Goal: Obtain resource: Obtain resource

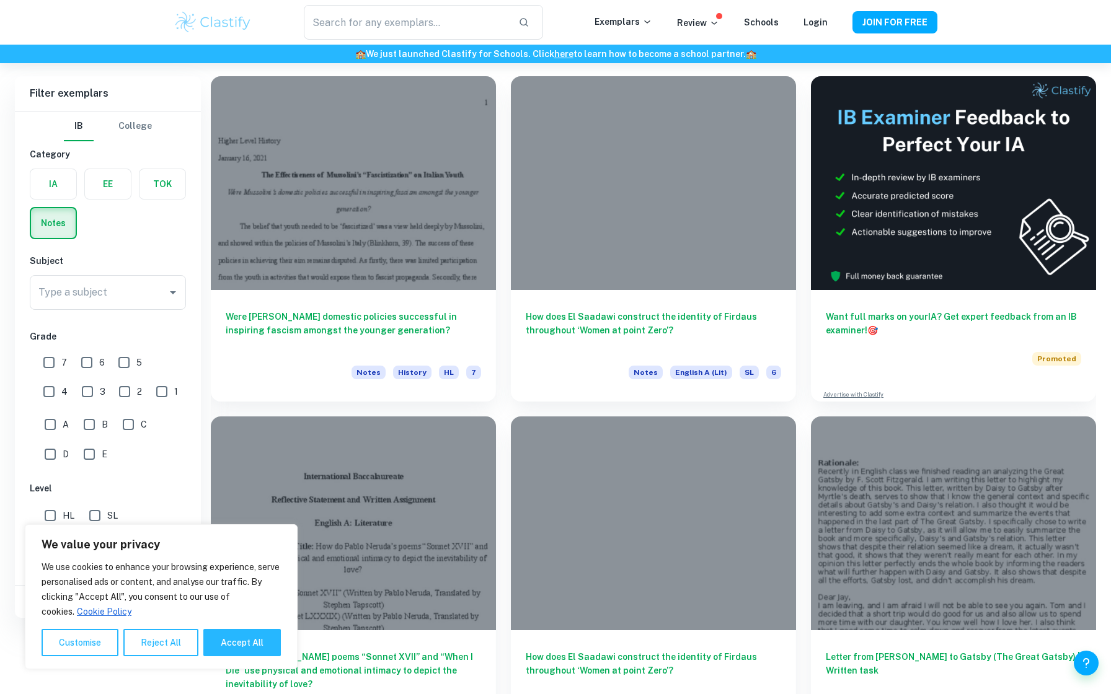
scroll to position [82, 0]
click at [47, 361] on input "7" at bounding box center [49, 362] width 25 height 25
checkbox input "true"
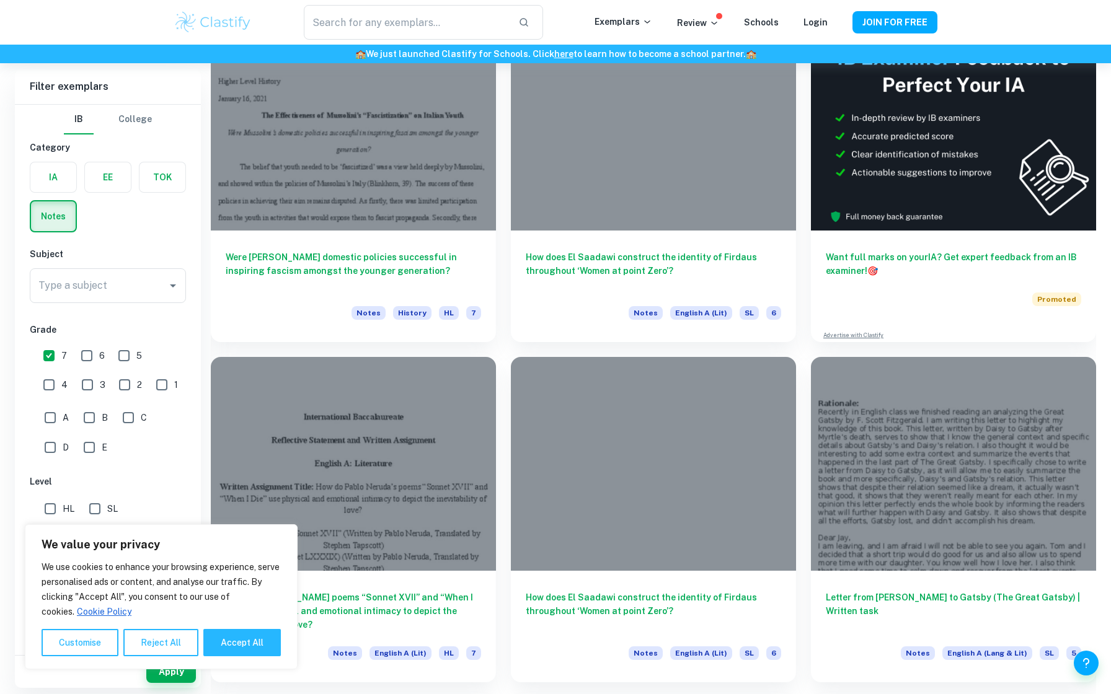
scroll to position [141, 0]
click at [98, 638] on button "Customise" at bounding box center [80, 642] width 77 height 27
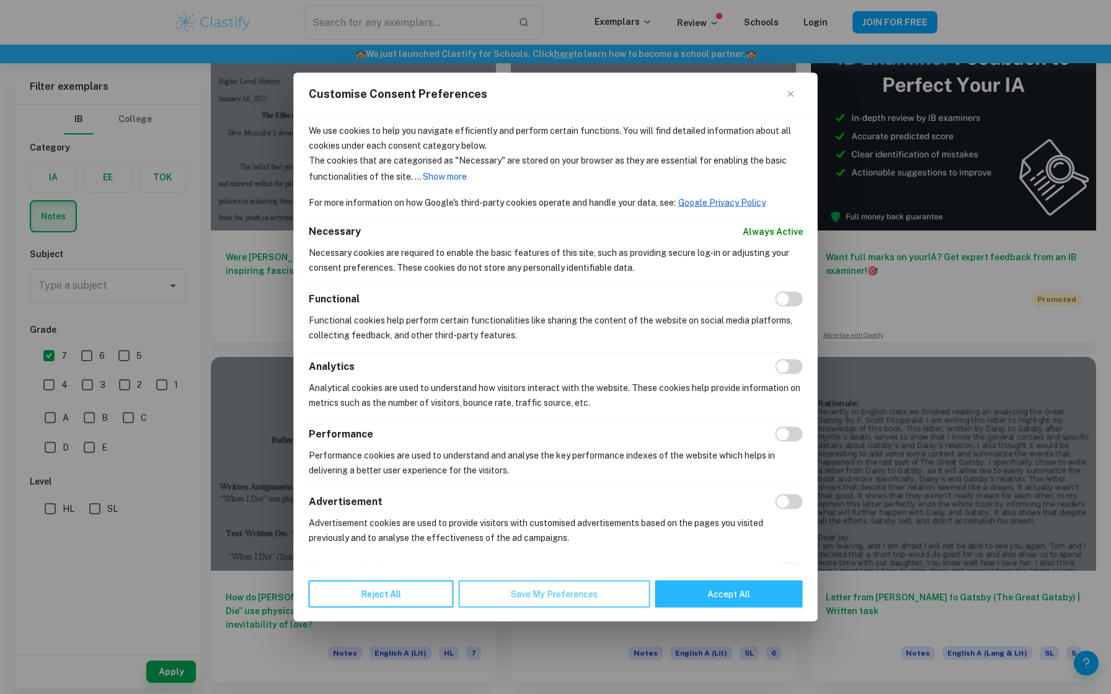
click at [538, 588] on button "Save My Preferences" at bounding box center [555, 593] width 192 height 27
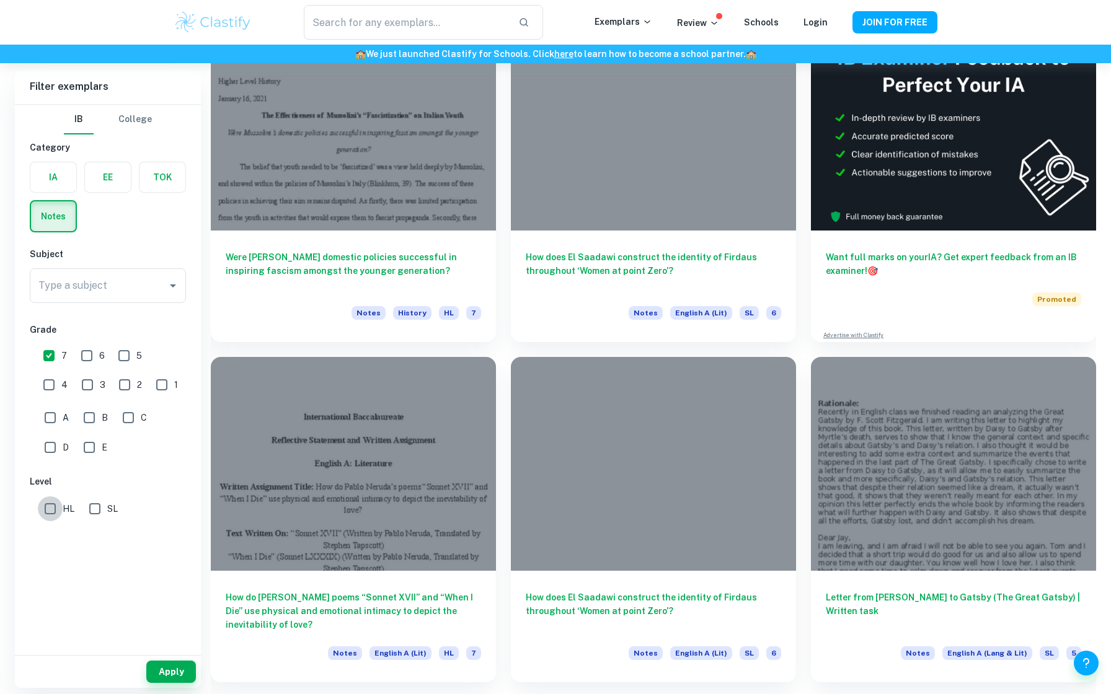
click at [49, 503] on input "HL" at bounding box center [50, 509] width 25 height 25
checkbox input "true"
click at [166, 665] on button "Apply" at bounding box center [171, 672] width 50 height 22
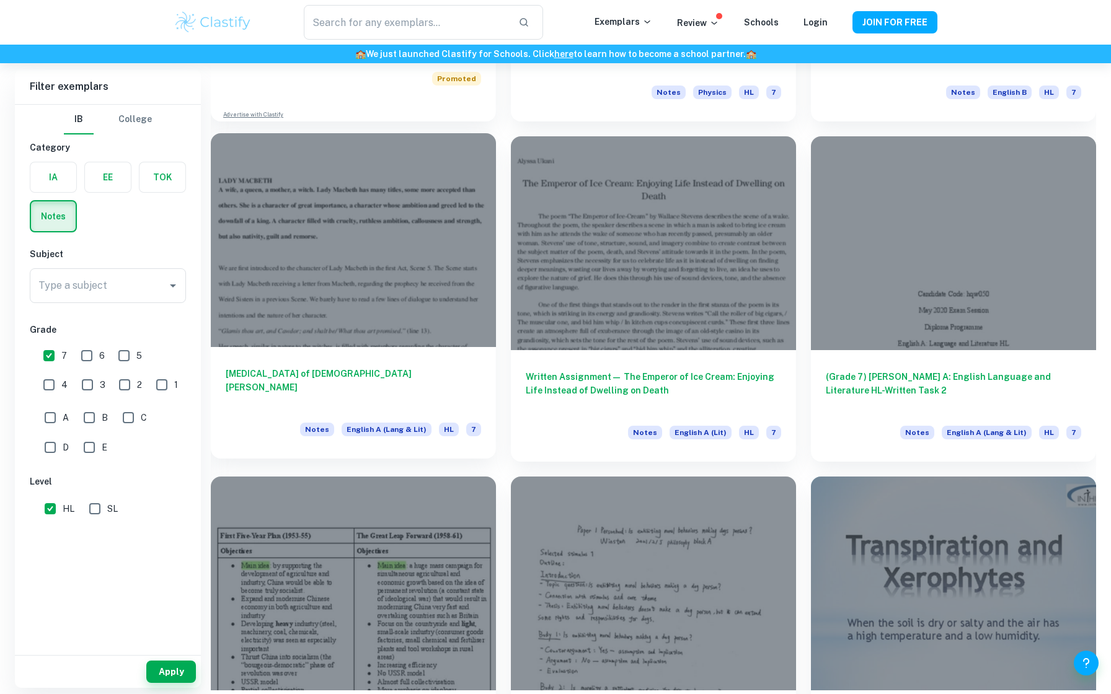
scroll to position [1061, 0]
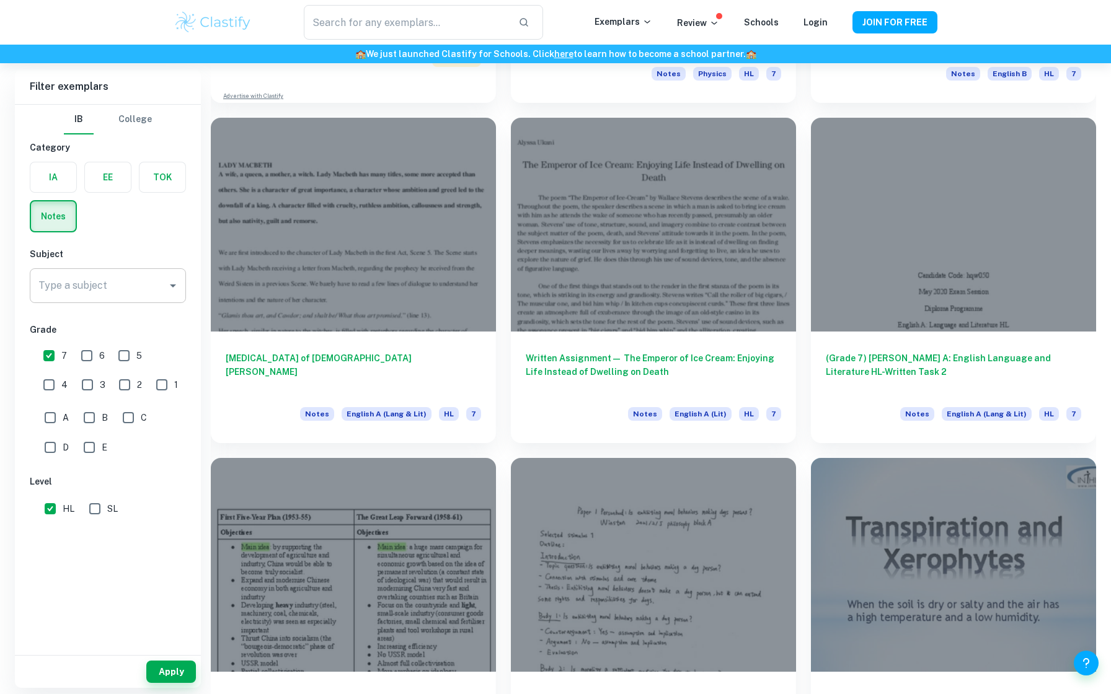
click at [156, 282] on input "Type a subject" at bounding box center [98, 286] width 126 height 24
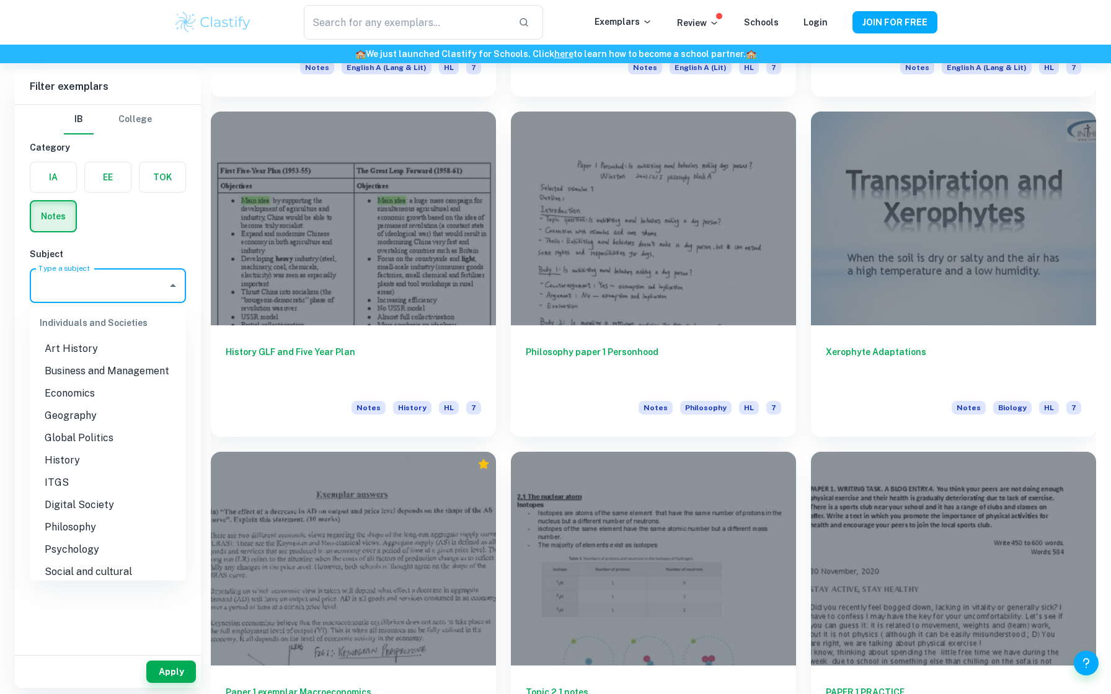
scroll to position [1102, 0]
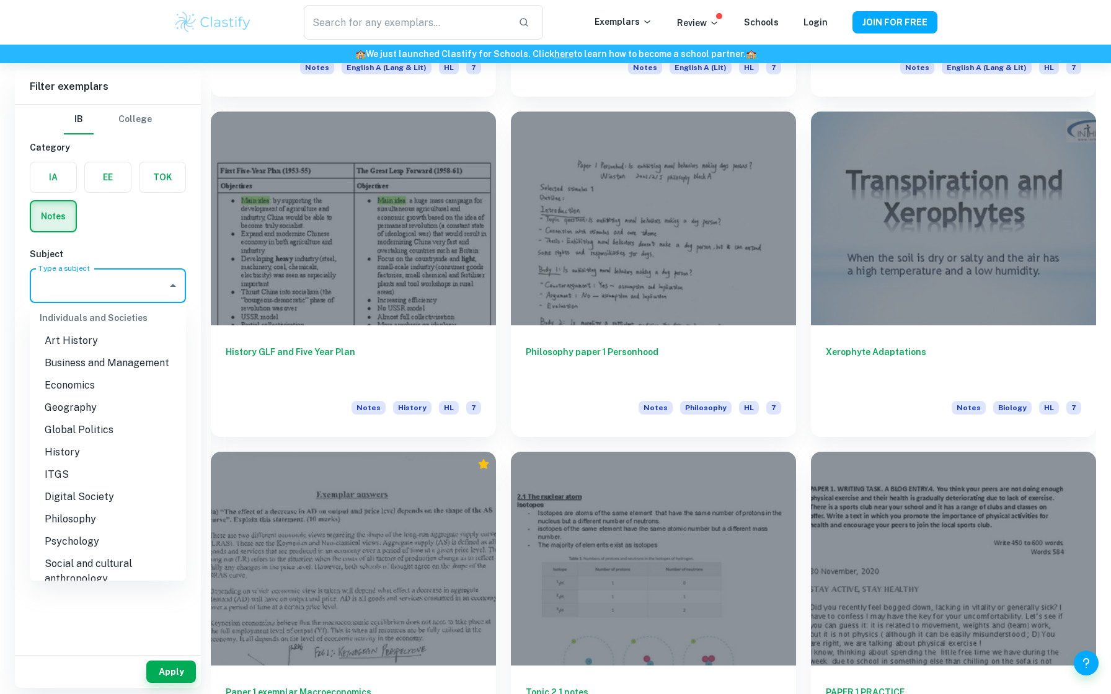
click at [82, 382] on li "Economics" at bounding box center [108, 385] width 156 height 22
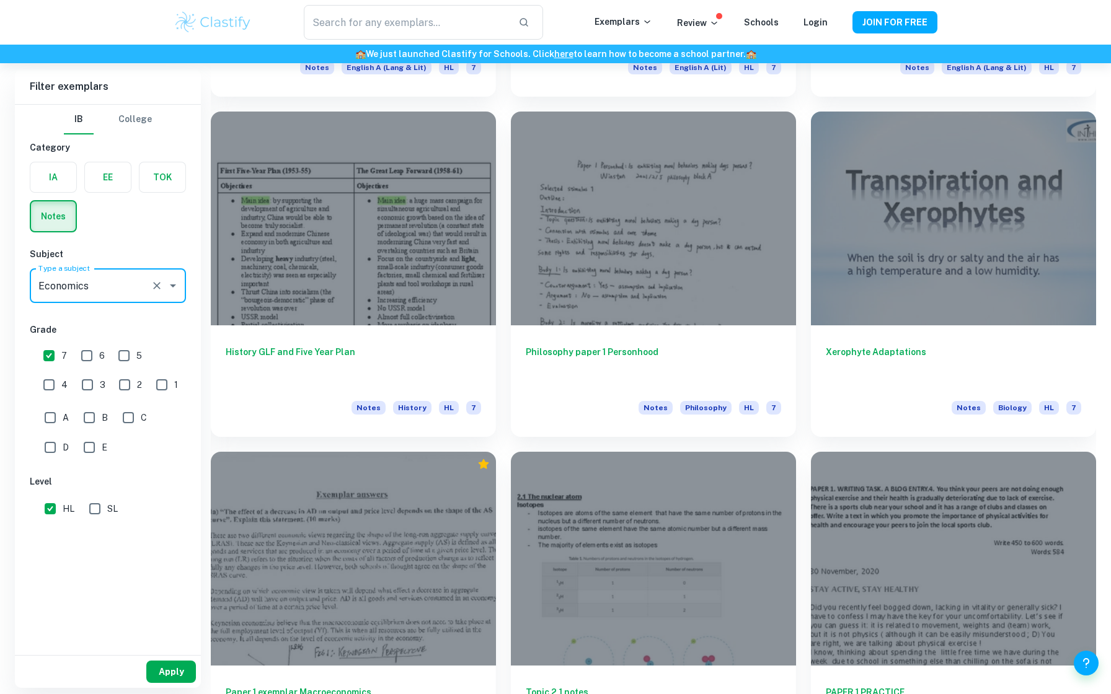
click at [166, 682] on button "Apply" at bounding box center [171, 672] width 50 height 22
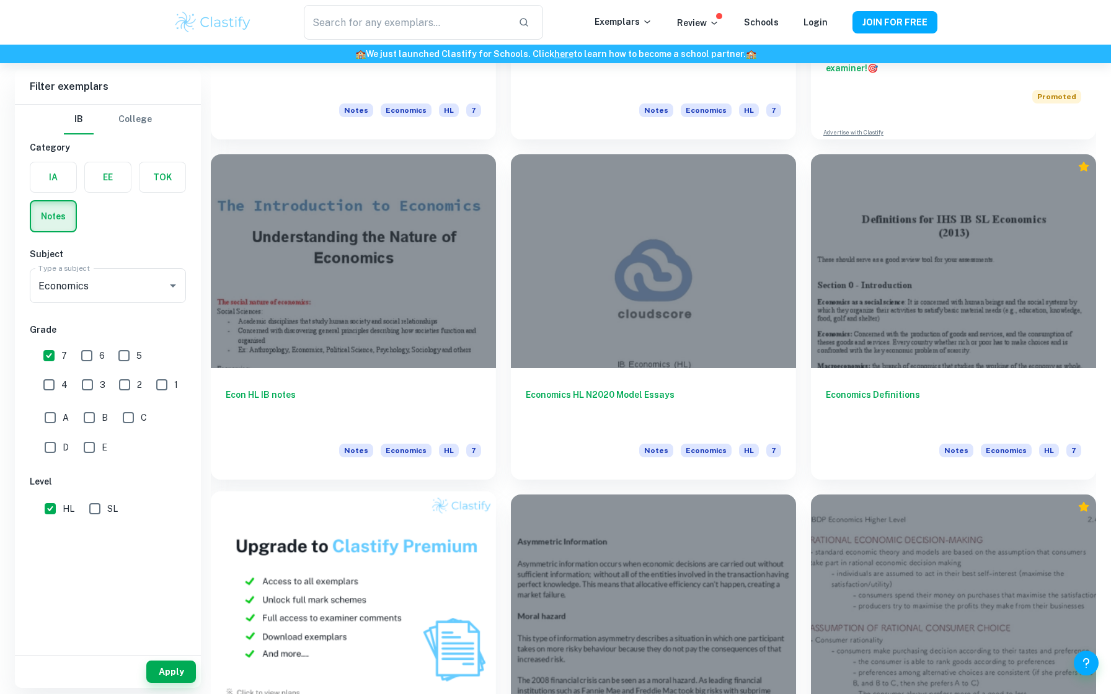
scroll to position [360, 0]
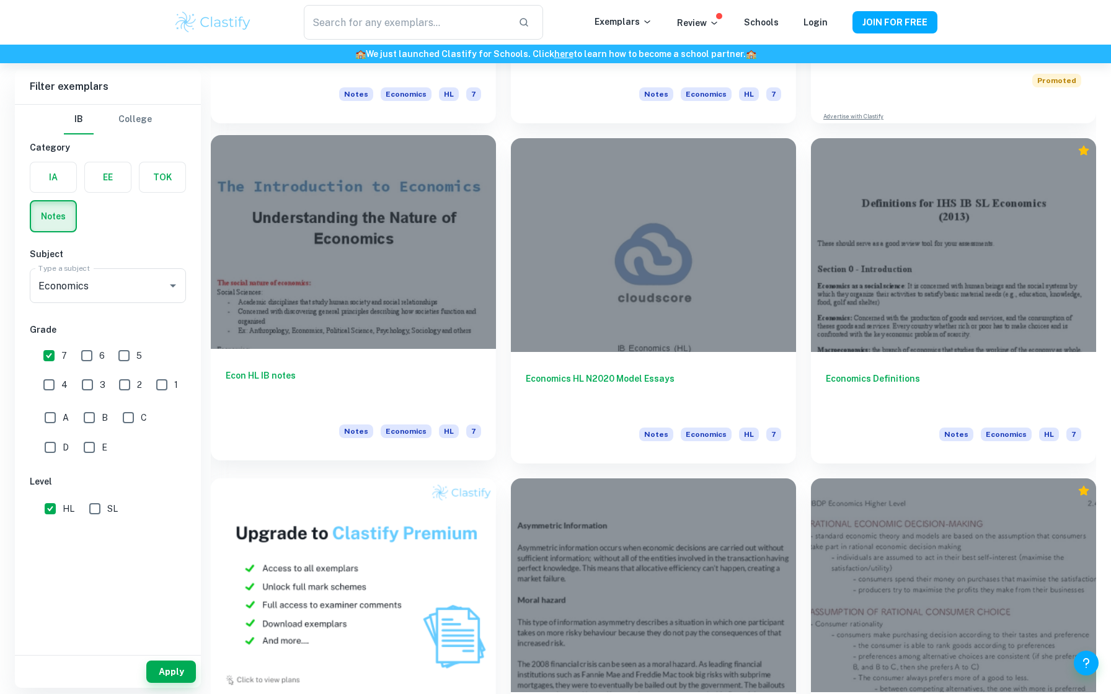
click at [380, 355] on div "Econ HL IB notes Notes Economics HL 7" at bounding box center [353, 405] width 285 height 112
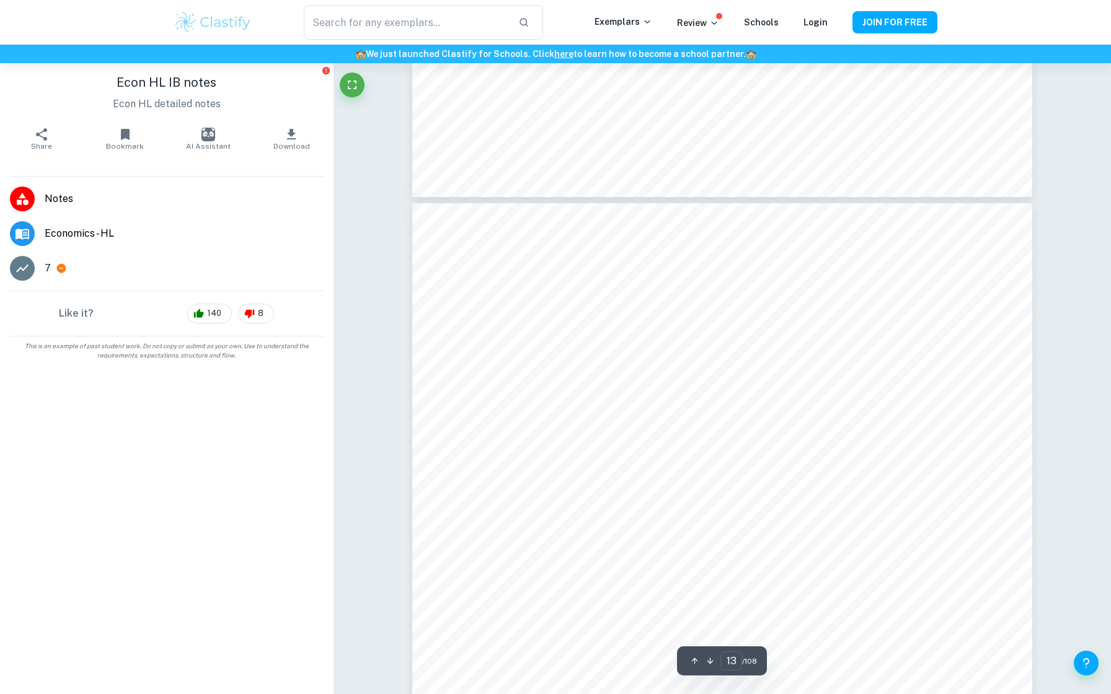
scroll to position [10202, 0]
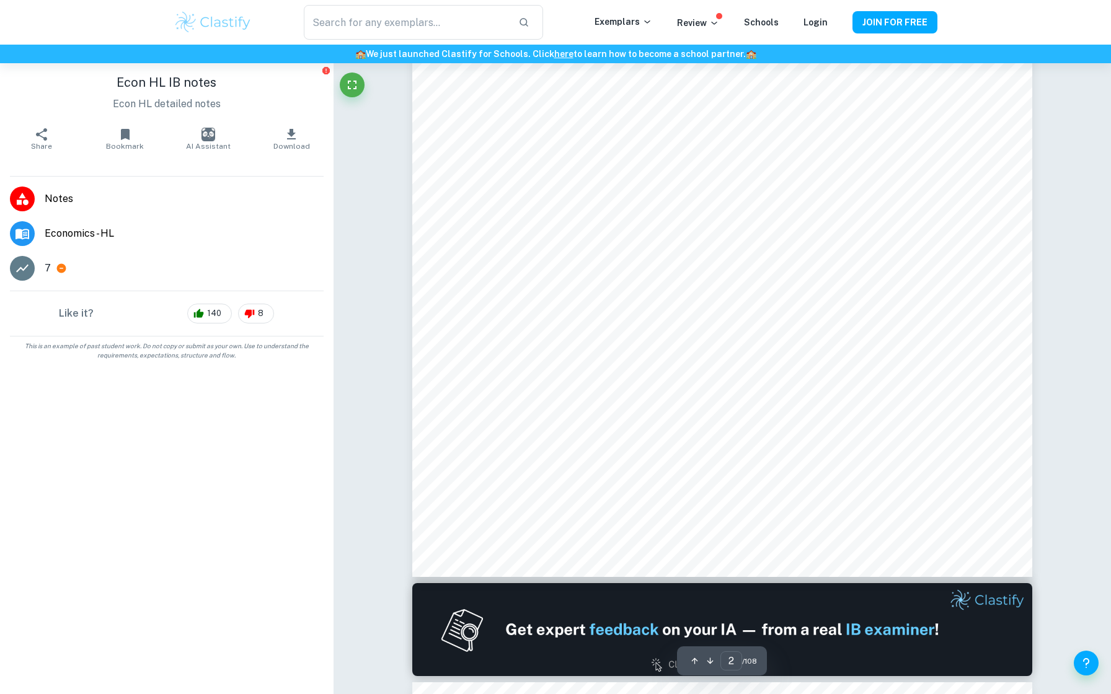
type input "1"
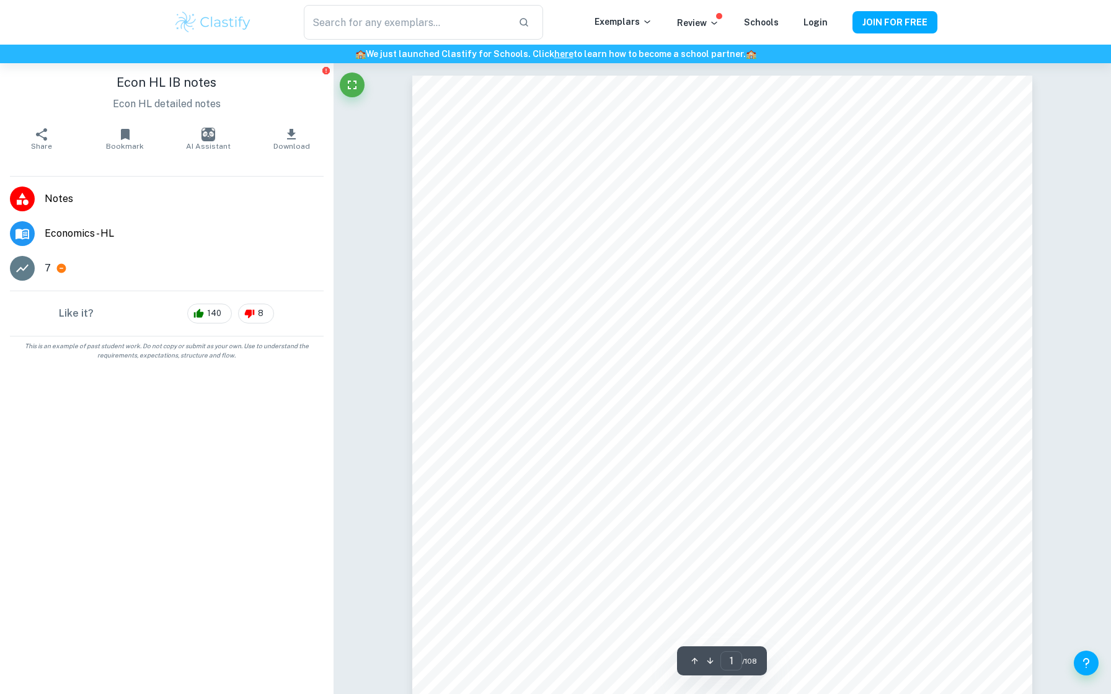
scroll to position [0, 0]
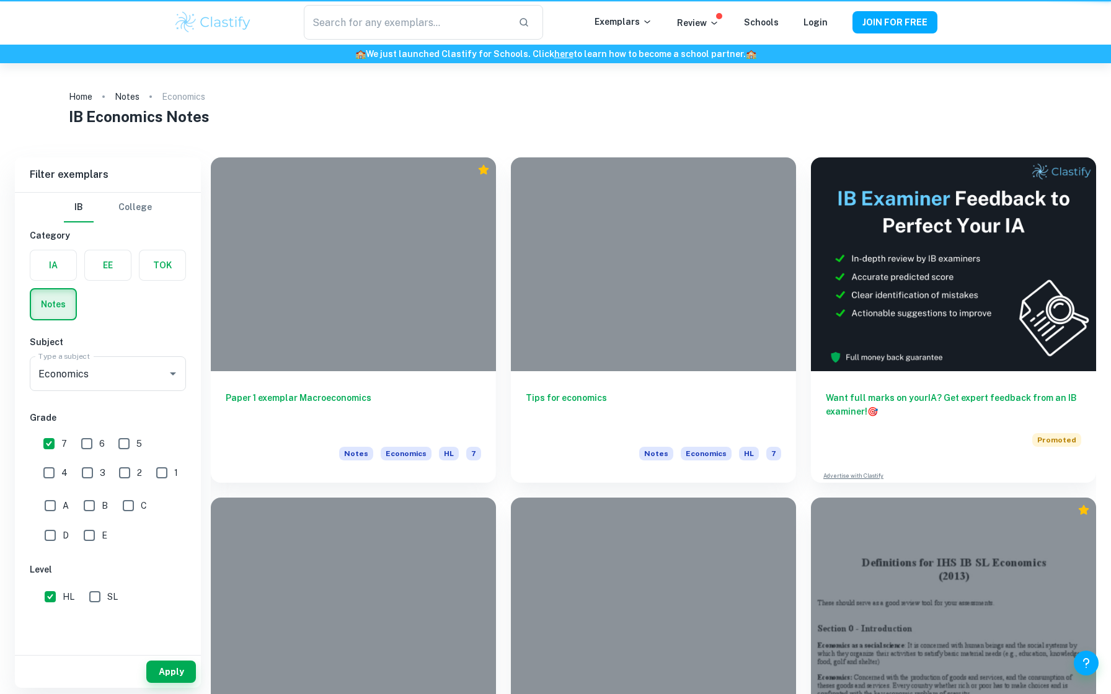
scroll to position [360, 0]
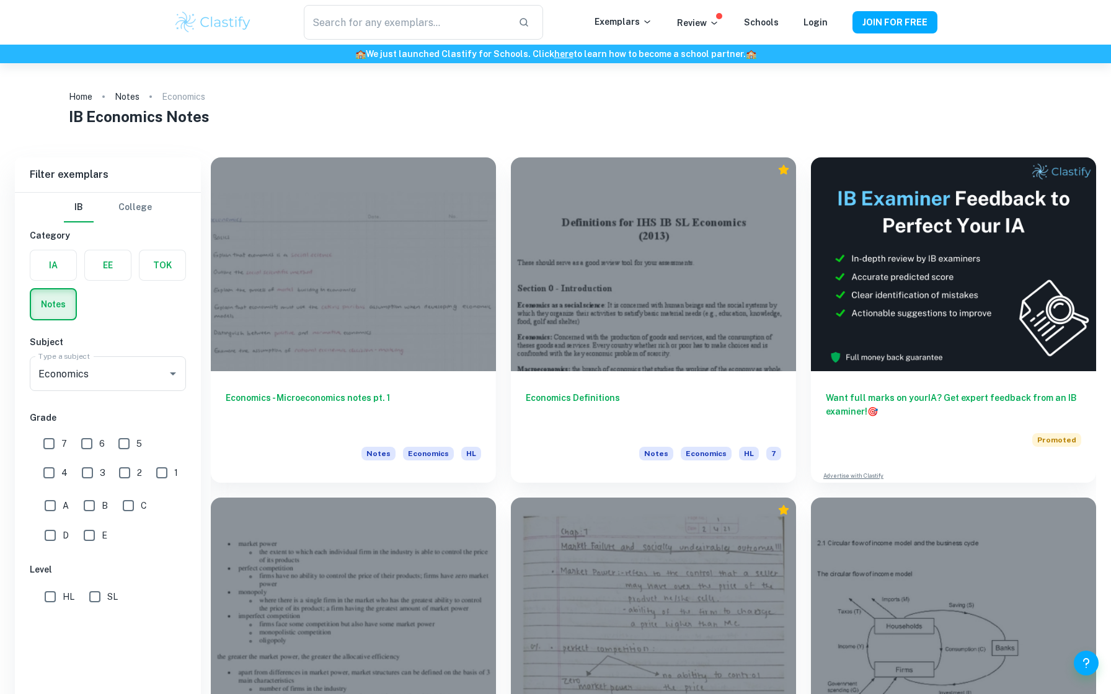
scroll to position [360, 0]
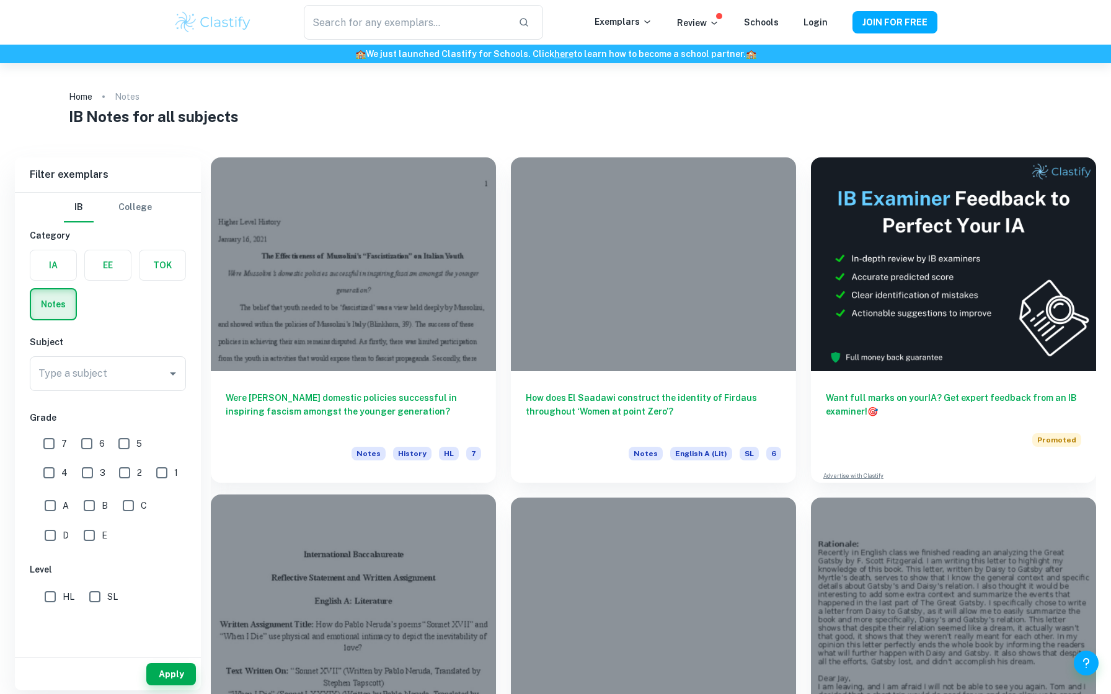
scroll to position [567, 0]
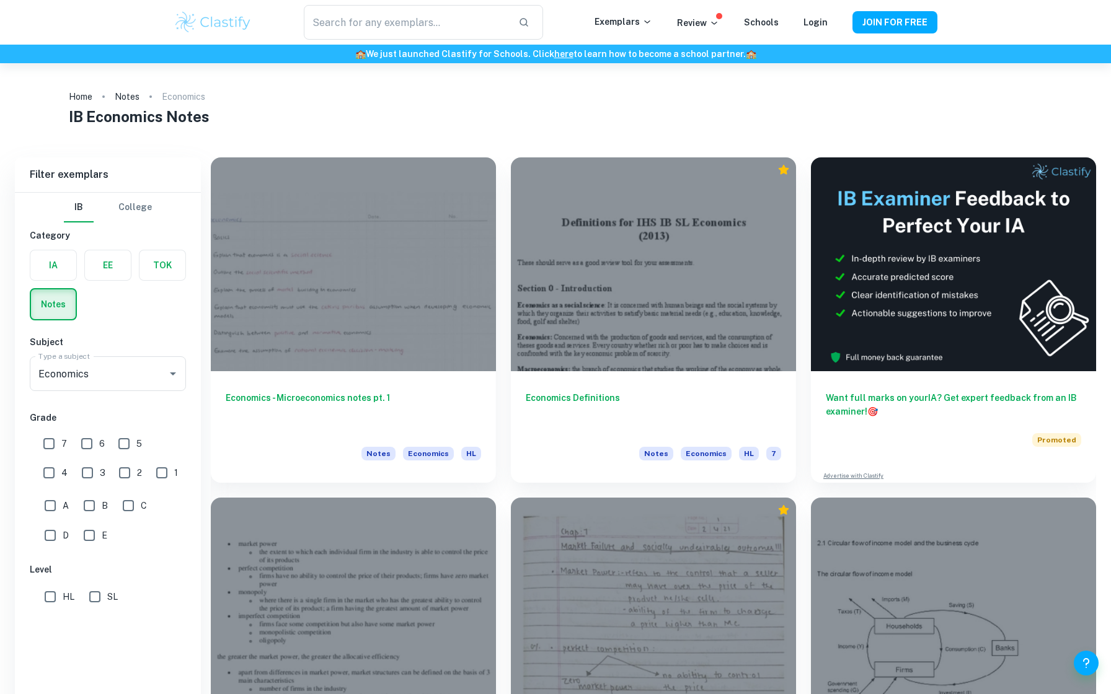
scroll to position [360, 0]
